Goal: Task Accomplishment & Management: Manage account settings

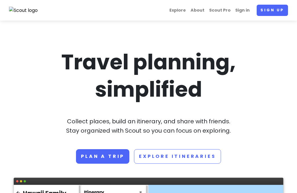
click at [242, 11] on link "Sign in" at bounding box center [242, 10] width 19 height 11
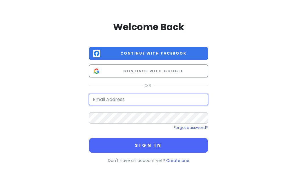
click at [165, 99] on input "email" at bounding box center [148, 100] width 119 height 12
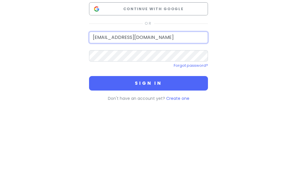
type input "[EMAIL_ADDRESS][DOMAIN_NAME]"
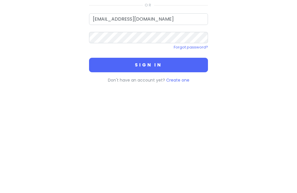
click at [160, 138] on button "Sign in" at bounding box center [148, 145] width 119 height 14
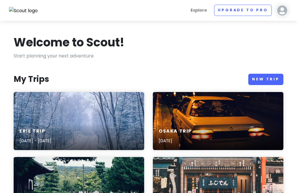
click at [92, 122] on div "Erie Trip [DATE] - [DATE]" at bounding box center [79, 136] width 130 height 28
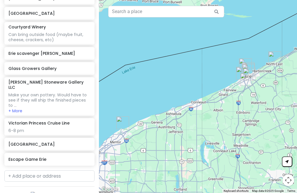
scroll to position [149, 0]
click at [61, 124] on div "Victorian Princess Cruise Line 6-8 pm" at bounding box center [49, 127] width 82 height 13
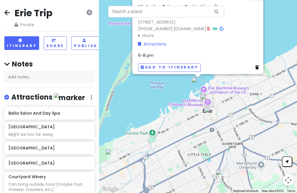
scroll to position [0, 0]
click at [20, 42] on button "Itinerary" at bounding box center [21, 43] width 35 height 14
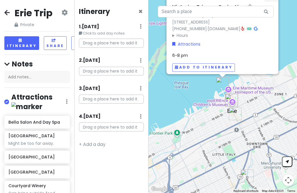
click at [206, 72] on button "Add to itinerary" at bounding box center [203, 67] width 63 height 8
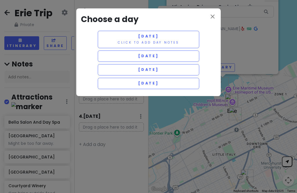
click at [159, 68] on span "[DATE]" at bounding box center [148, 69] width 21 height 5
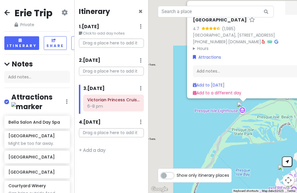
click at [229, 23] on h6 "[GEOGRAPHIC_DATA]" at bounding box center [220, 20] width 54 height 6
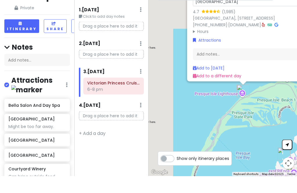
click at [246, 39] on link "[DOMAIN_NAME]" at bounding box center [244, 42] width 33 height 6
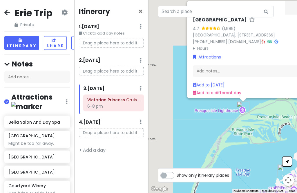
scroll to position [17, 0]
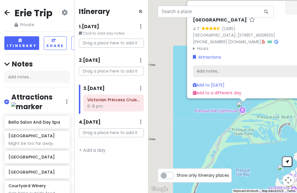
click at [243, 65] on div "Add notes..." at bounding box center [254, 71] width 123 height 12
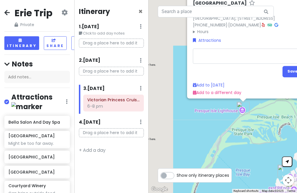
scroll to position [17, 0]
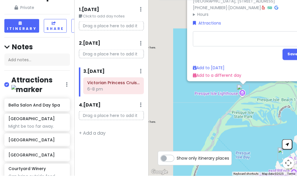
type textarea "x"
type textarea "1"
type textarea "x"
type textarea "10"
type textarea "x"
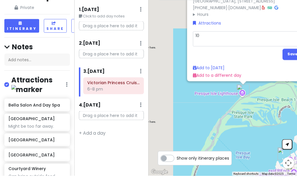
type textarea "10-"
type textarea "x"
type textarea "10-3"
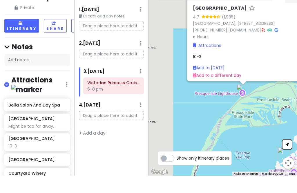
scroll to position [19, 0]
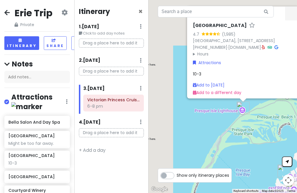
click at [219, 70] on div "10-3" at bounding box center [254, 73] width 123 height 6
type textarea "x"
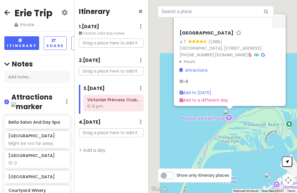
scroll to position [0, 0]
click at [32, 119] on h6 "Bella Salon And Day Spa" at bounding box center [34, 121] width 53 height 5
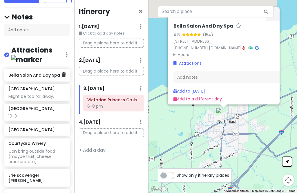
scroll to position [47, 0]
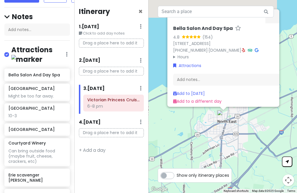
click at [241, 47] on link "[DOMAIN_NAME]" at bounding box center [224, 50] width 33 height 6
click at [28, 140] on div "Courtyard Winery Can bring outside food (maybe fruit, cheese, crackers, etc)" at bounding box center [36, 151] width 57 height 23
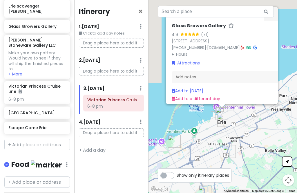
scroll to position [216, 0]
click at [53, 139] on input "text" at bounding box center [37, 145] width 66 height 12
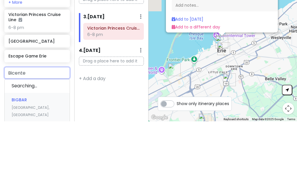
type input "Bicenten"
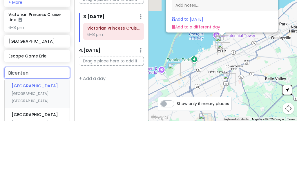
click at [35, 155] on span "[GEOGRAPHIC_DATA]" at bounding box center [35, 158] width 46 height 6
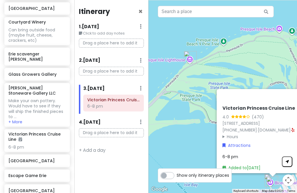
scroll to position [168, 0]
click at [23, 72] on h6 "Glass Growers Gallery" at bounding box center [36, 74] width 57 height 5
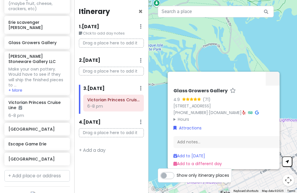
scroll to position [200, 0]
click at [37, 170] on input "text" at bounding box center [37, 176] width 66 height 12
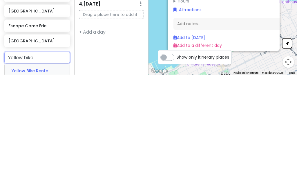
type input "Yellow bike"
click at [22, 186] on span "Yellow Bike Rental Company" at bounding box center [31, 192] width 38 height 13
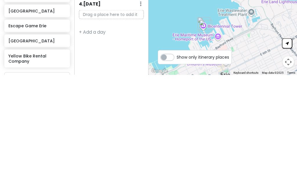
scroll to position [19, 0]
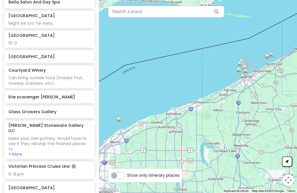
scroll to position [111, 0]
click at [27, 114] on h6 "Glass Growers Gallery" at bounding box center [47, 111] width 78 height 5
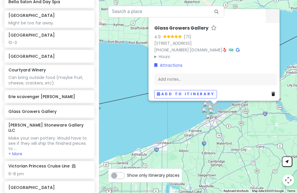
click at [222, 53] on link "[DOMAIN_NAME]" at bounding box center [206, 50] width 33 height 6
click at [16, 153] on button "+ More" at bounding box center [15, 153] width 14 height 5
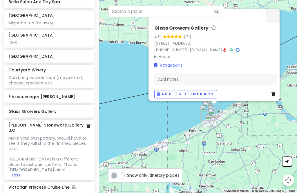
click at [14, 172] on button "- Less" at bounding box center [14, 174] width 12 height 5
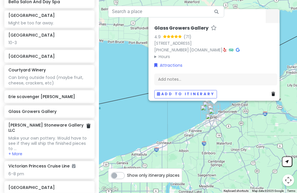
click at [14, 153] on button "+ More" at bounding box center [15, 153] width 14 height 5
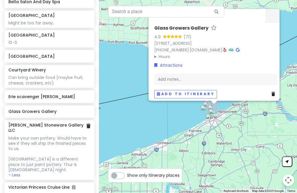
click at [18, 129] on h6 "[PERSON_NAME] Stoneware Gallery LLC" at bounding box center [47, 127] width 78 height 10
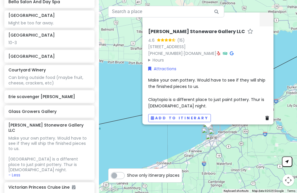
click at [216, 56] on link "[DOMAIN_NAME]" at bounding box center [200, 53] width 33 height 6
click at [45, 114] on h6 "Glass Growers Gallery" at bounding box center [47, 111] width 78 height 5
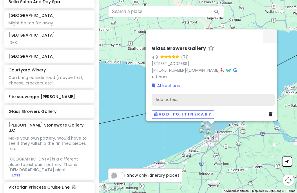
click at [170, 106] on div "Add notes..." at bounding box center [213, 99] width 123 height 12
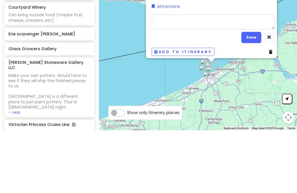
type textarea "x"
type textarea "S"
type textarea "x"
type textarea "Sh"
type textarea "x"
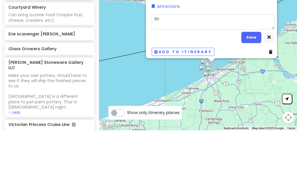
type textarea "Sho"
type textarea "x"
type textarea "Shop"
type textarea "x"
type textarea "Shopp"
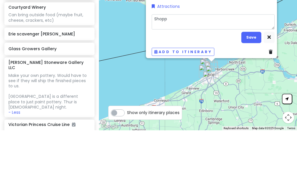
type textarea "x"
type textarea "Shoppin"
type textarea "x"
type textarea "Shopping"
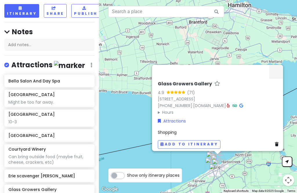
scroll to position [28, 0]
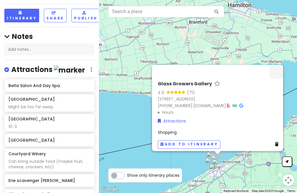
click at [51, 137] on h6 "[GEOGRAPHIC_DATA]" at bounding box center [49, 139] width 82 height 5
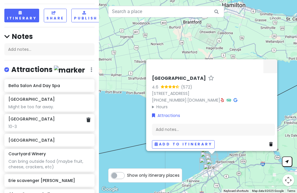
click at [23, 124] on div "10-3" at bounding box center [49, 126] width 82 height 5
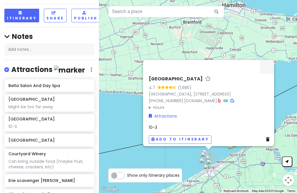
click at [167, 124] on div "10-3" at bounding box center [210, 127] width 123 height 6
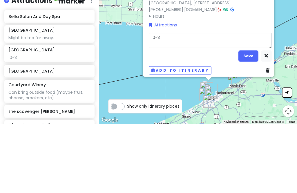
click at [195, 102] on textarea "10-3" at bounding box center [210, 109] width 123 height 15
type textarea "x"
type textarea "10-3j"
type textarea "x"
type textarea "10-3j"
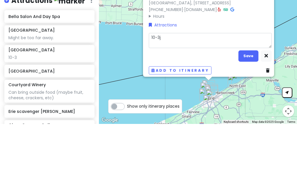
type textarea "x"
type textarea "10-3j"
type textarea "x"
type textarea "10-3"
type textarea "x"
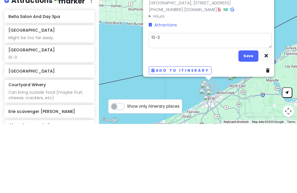
type textarea "10-3"
type textarea "x"
type textarea "10-3 d"
type textarea "x"
type textarea "10-3 da"
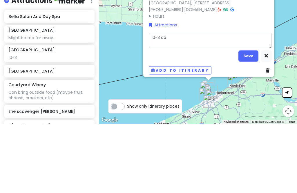
type textarea "x"
type textarea "10-3 dai"
type textarea "x"
type textarea "10-3 dail"
type textarea "x"
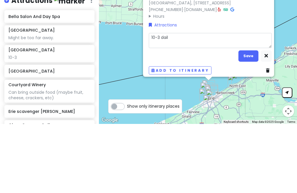
type textarea "10-3 daily"
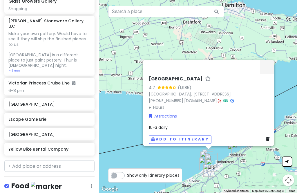
scroll to position [221, 0]
click at [29, 113] on div "Escape Game Erie" at bounding box center [49, 119] width 90 height 13
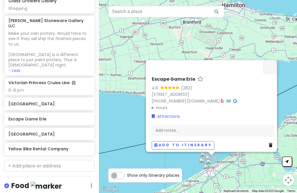
click at [208, 104] on summary "Hours" at bounding box center [213, 107] width 123 height 6
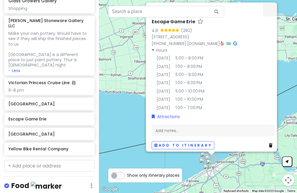
click at [214, 40] on link "[DOMAIN_NAME]" at bounding box center [203, 43] width 33 height 6
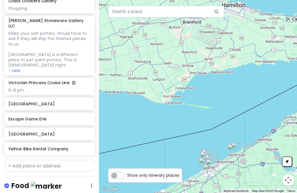
click at [65, 116] on h6 "Escape Game Erie" at bounding box center [49, 118] width 82 height 5
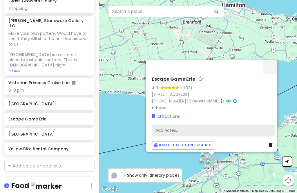
click at [195, 124] on div "Add notes..." at bounding box center [213, 130] width 123 height 12
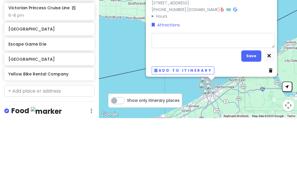
type textarea "x"
type textarea "T"
type textarea "x"
type textarea "Th"
type textarea "x"
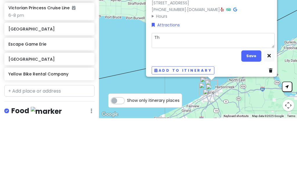
type textarea "Thu"
type textarea "x"
type textarea "Thur"
type textarea "x"
type textarea "Thur?"
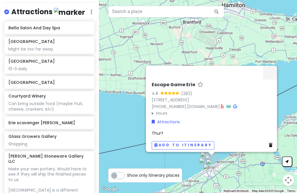
scroll to position [86, 0]
click at [27, 120] on h6 "Erie scavenger [PERSON_NAME]" at bounding box center [49, 122] width 82 height 5
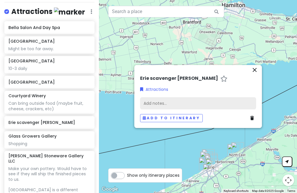
click at [210, 97] on div "Add notes..." at bounding box center [198, 103] width 116 height 12
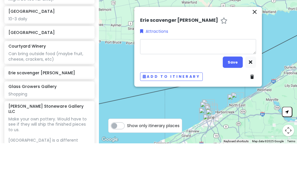
click at [191, 89] on textarea at bounding box center [198, 96] width 116 height 15
click at [179, 89] on textarea at bounding box center [198, 96] width 116 height 15
click at [163, 89] on textarea at bounding box center [198, 96] width 116 height 15
type textarea "x"
type textarea "https://www.scavengerhunt.com/scavenger-hunt/erie-pa"
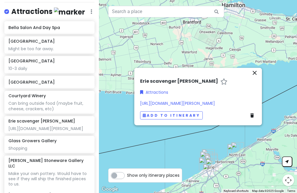
click at [254, 69] on icon "close" at bounding box center [254, 72] width 7 height 7
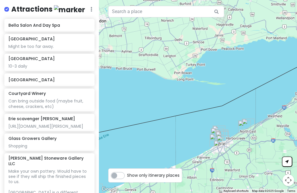
scroll to position [88, 0]
